Goal: Navigation & Orientation: Find specific page/section

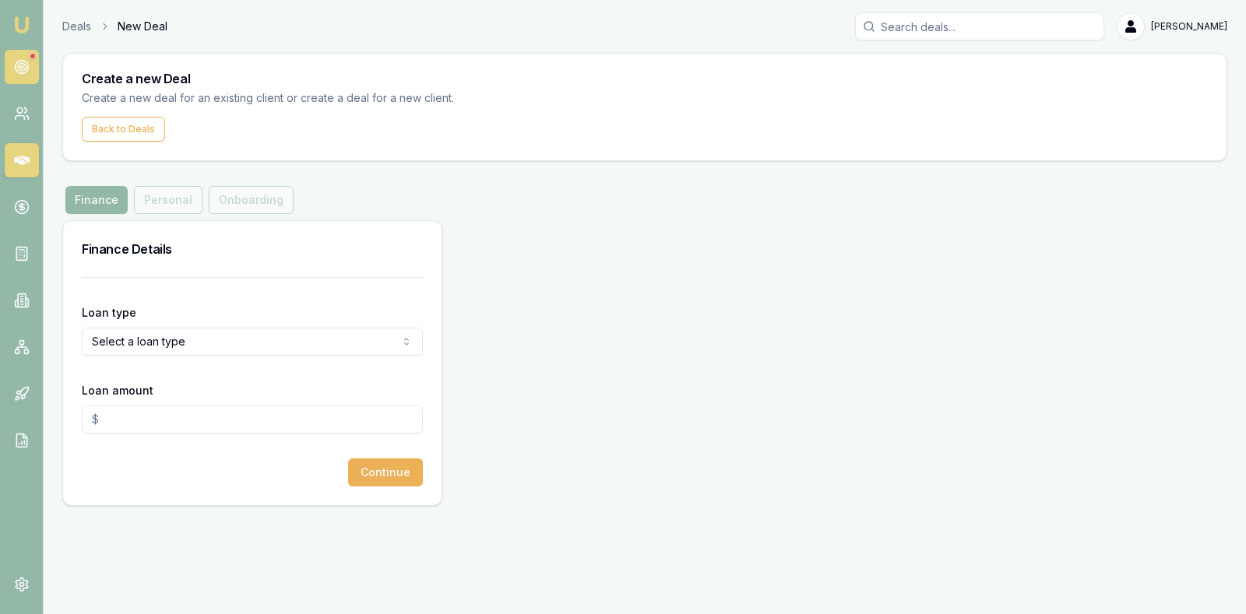
click at [26, 59] on icon at bounding box center [22, 67] width 16 height 16
